Goal: Transaction & Acquisition: Purchase product/service

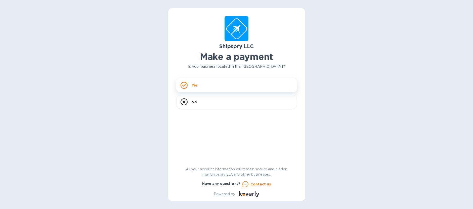
click at [195, 85] on p "Yes" at bounding box center [194, 85] width 6 height 5
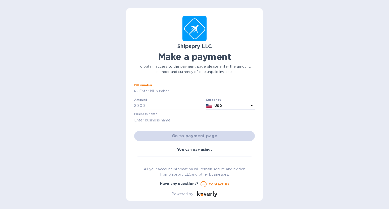
click at [152, 92] on input "text" at bounding box center [196, 92] width 117 height 8
type input "39703A"
click at [155, 107] on input "text" at bounding box center [169, 106] width 67 height 8
type input "450.00"
click at [150, 122] on input "text" at bounding box center [194, 121] width 121 height 8
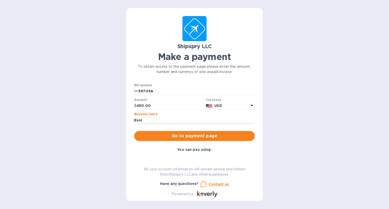
type input "Evolution Surgical"
click at [205, 135] on span "Go to payment page" at bounding box center [194, 136] width 113 height 6
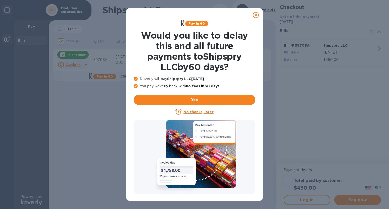
click at [256, 15] on icon at bounding box center [256, 15] width 6 height 6
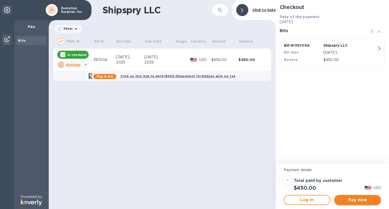
click at [360, 200] on span "Pay now" at bounding box center [357, 200] width 39 height 6
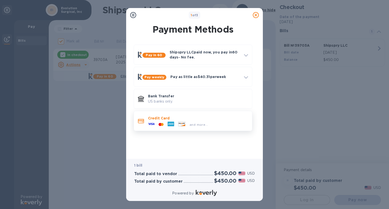
click at [173, 122] on icon at bounding box center [171, 124] width 7 height 5
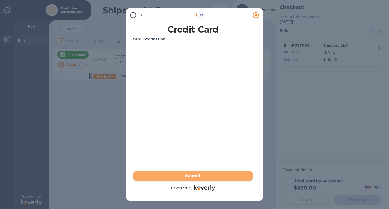
click at [194, 175] on span "Submit" at bounding box center [193, 176] width 113 height 6
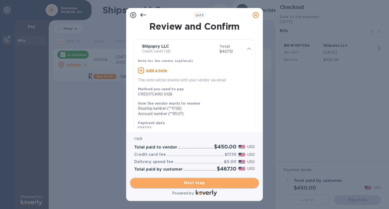
click at [203, 183] on span "Next step" at bounding box center [194, 183] width 121 height 6
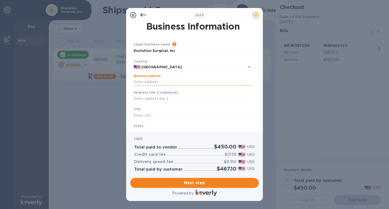
click at [151, 83] on input "Business address" at bounding box center [193, 82] width 119 height 8
type input "[STREET_ADDRESS]"
click at [147, 116] on input "text" at bounding box center [193, 116] width 119 height 8
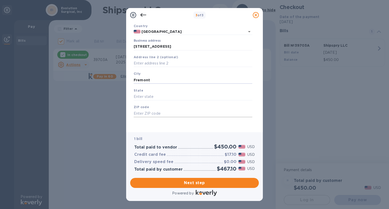
scroll to position [36, 0]
type input "Fremont"
click at [156, 96] on input "text" at bounding box center [193, 96] width 119 height 8
type input "CA"
click at [148, 114] on input "text" at bounding box center [193, 113] width 119 height 8
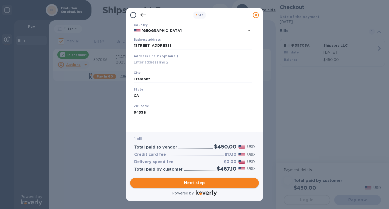
type input "94538"
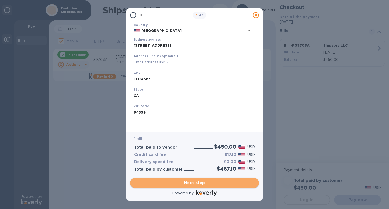
click at [198, 184] on span "Next step" at bounding box center [194, 183] width 121 height 6
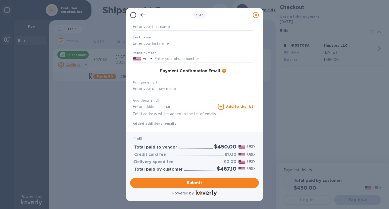
scroll to position [0, 0]
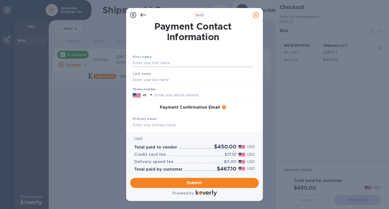
click at [156, 64] on input "text" at bounding box center [193, 64] width 121 height 8
type input "[PERSON_NAME]"
type input "4252417958"
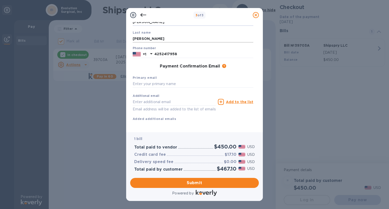
scroll to position [48, 0]
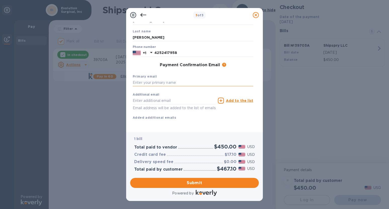
click at [169, 79] on input "text" at bounding box center [193, 83] width 121 height 8
type input "[PERSON_NAME][EMAIL_ADDRESS][PERSON_NAME][DOMAIN_NAME]"
click at [196, 183] on span "Submit" at bounding box center [194, 183] width 121 height 6
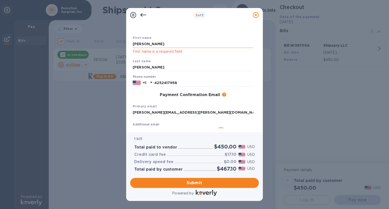
scroll to position [0, 0]
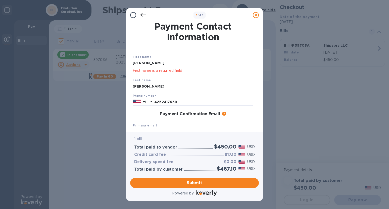
click at [159, 64] on input "[PERSON_NAME]" at bounding box center [193, 64] width 121 height 8
drag, startPoint x: 150, startPoint y: 64, endPoint x: 118, endPoint y: 63, distance: 31.4
click at [118, 63] on div "3 of 3 Payment Contact Information First name [PERSON_NAME] First name is a req…" at bounding box center [194, 104] width 389 height 209
type input "[PERSON_NAME]"
click at [157, 65] on input "[PERSON_NAME]" at bounding box center [193, 64] width 121 height 8
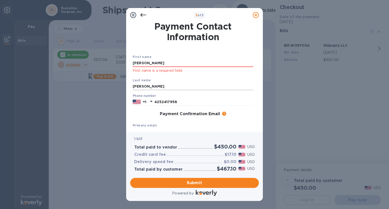
click at [151, 88] on input "[PERSON_NAME]" at bounding box center [193, 87] width 121 height 8
click at [163, 87] on input "[PERSON_NAME]" at bounding box center [193, 87] width 121 height 8
click at [153, 86] on input "[PERSON_NAME]" at bounding box center [193, 87] width 121 height 8
type input "[PERSON_NAME]"
drag, startPoint x: 150, startPoint y: 64, endPoint x: 110, endPoint y: 61, distance: 40.1
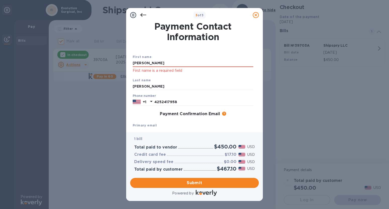
click at [110, 61] on div "3 of 3 Payment Contact Information First name [PERSON_NAME] First name is a req…" at bounding box center [194, 104] width 389 height 209
type input "[PERSON_NAME]"
click at [224, 86] on input "[PERSON_NAME]" at bounding box center [193, 87] width 121 height 8
drag, startPoint x: 151, startPoint y: 85, endPoint x: 153, endPoint y: 96, distance: 11.3
click at [151, 86] on input "[PERSON_NAME]" at bounding box center [193, 87] width 121 height 8
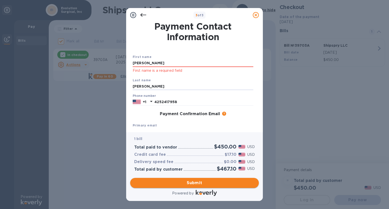
click at [195, 182] on span "Submit" at bounding box center [194, 183] width 121 height 6
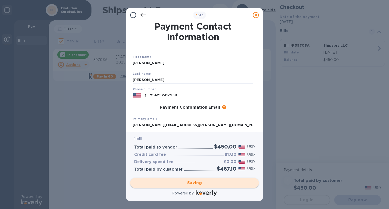
checkbox input "false"
